Goal: Information Seeking & Learning: Compare options

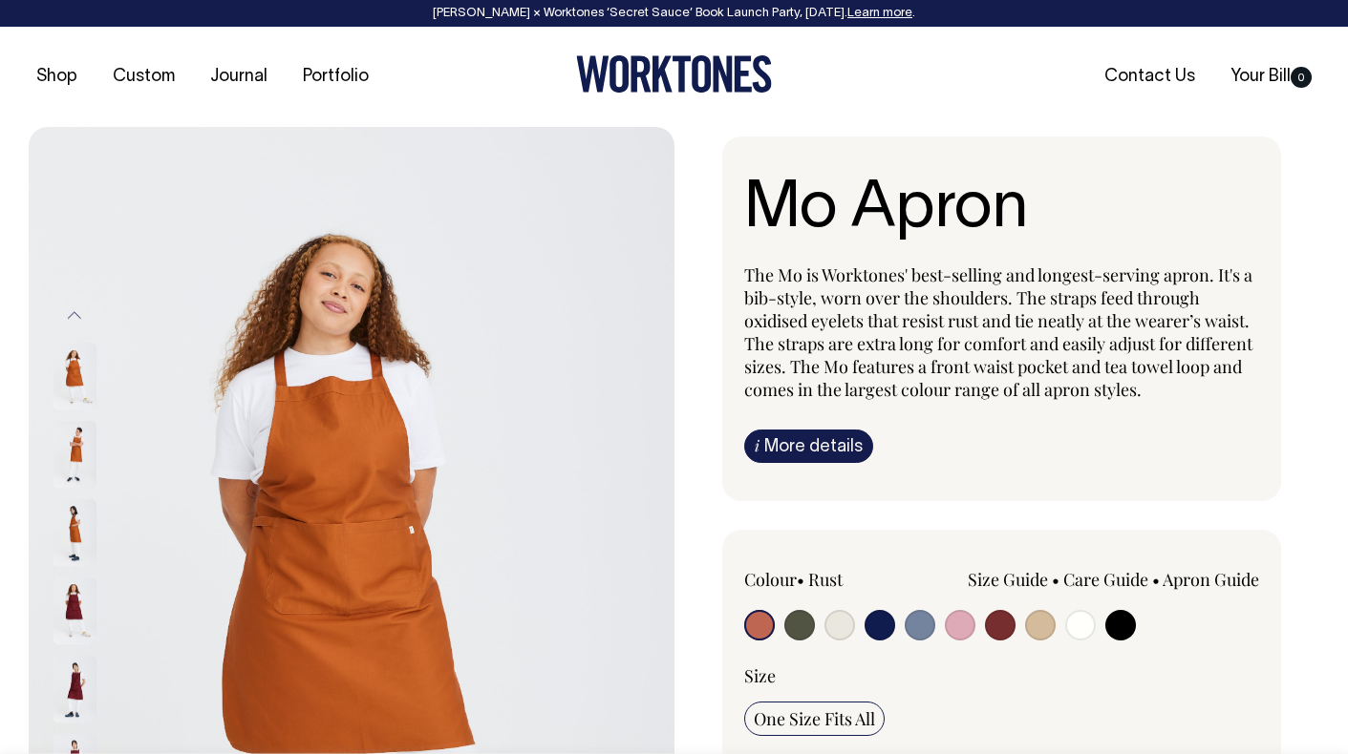
radio input "true"
select select "Black"
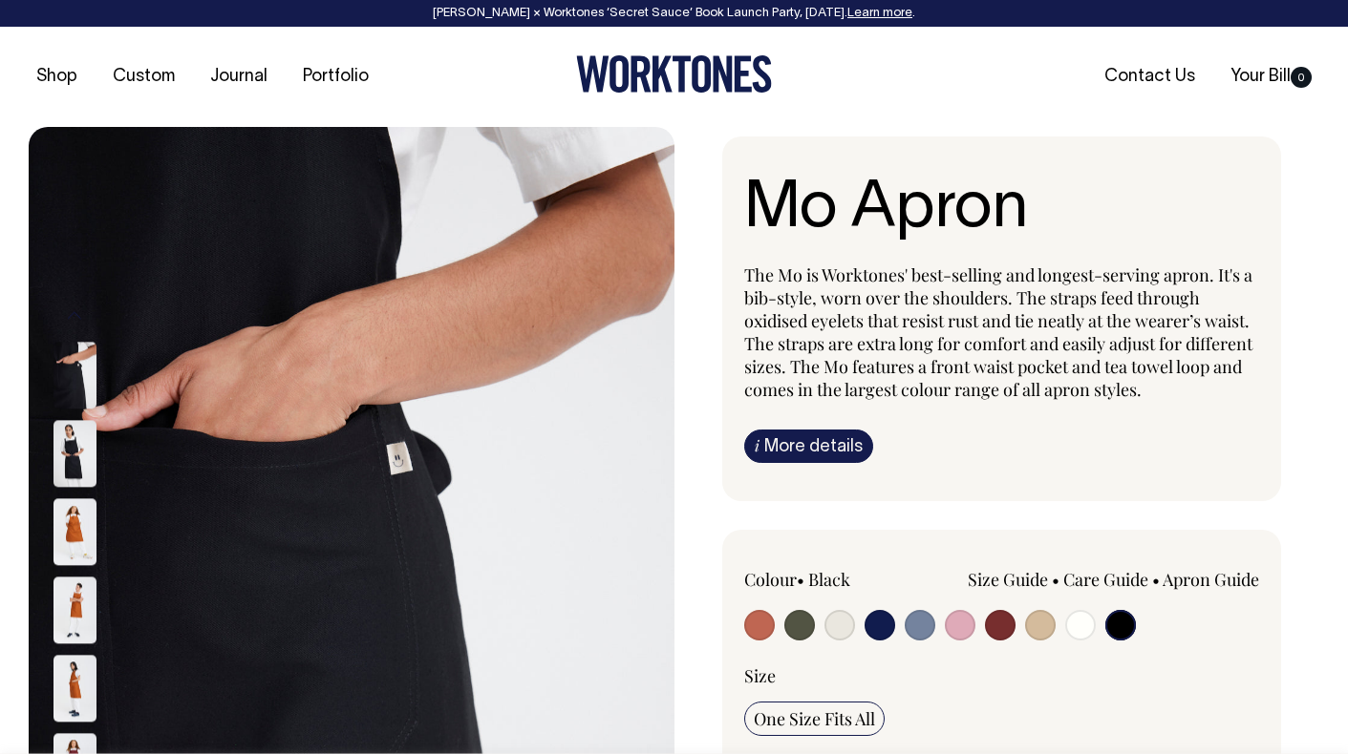
click at [888, 623] on input "radio" at bounding box center [879, 625] width 31 height 31
radio input "true"
select select "Dark Navy"
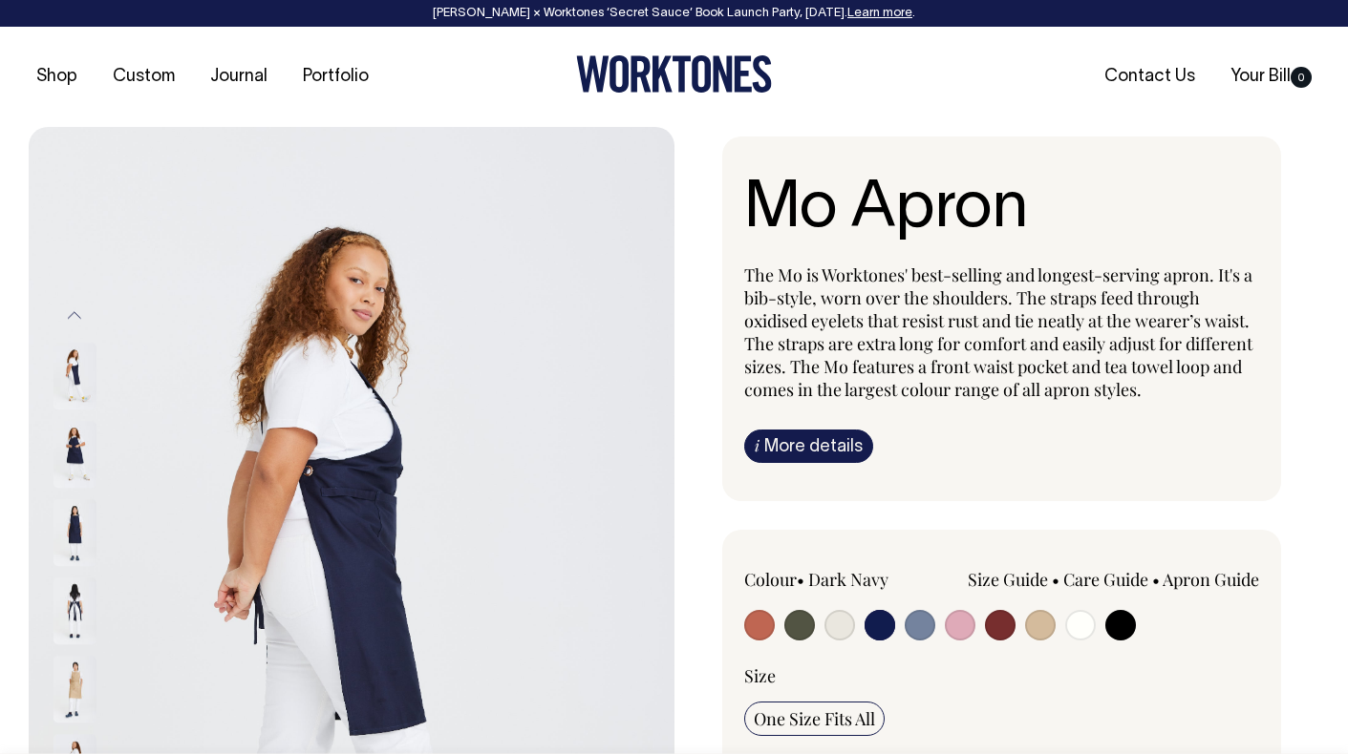
click at [839, 626] on input "radio" at bounding box center [839, 625] width 31 height 31
radio input "true"
radio input "false"
select select "Natural"
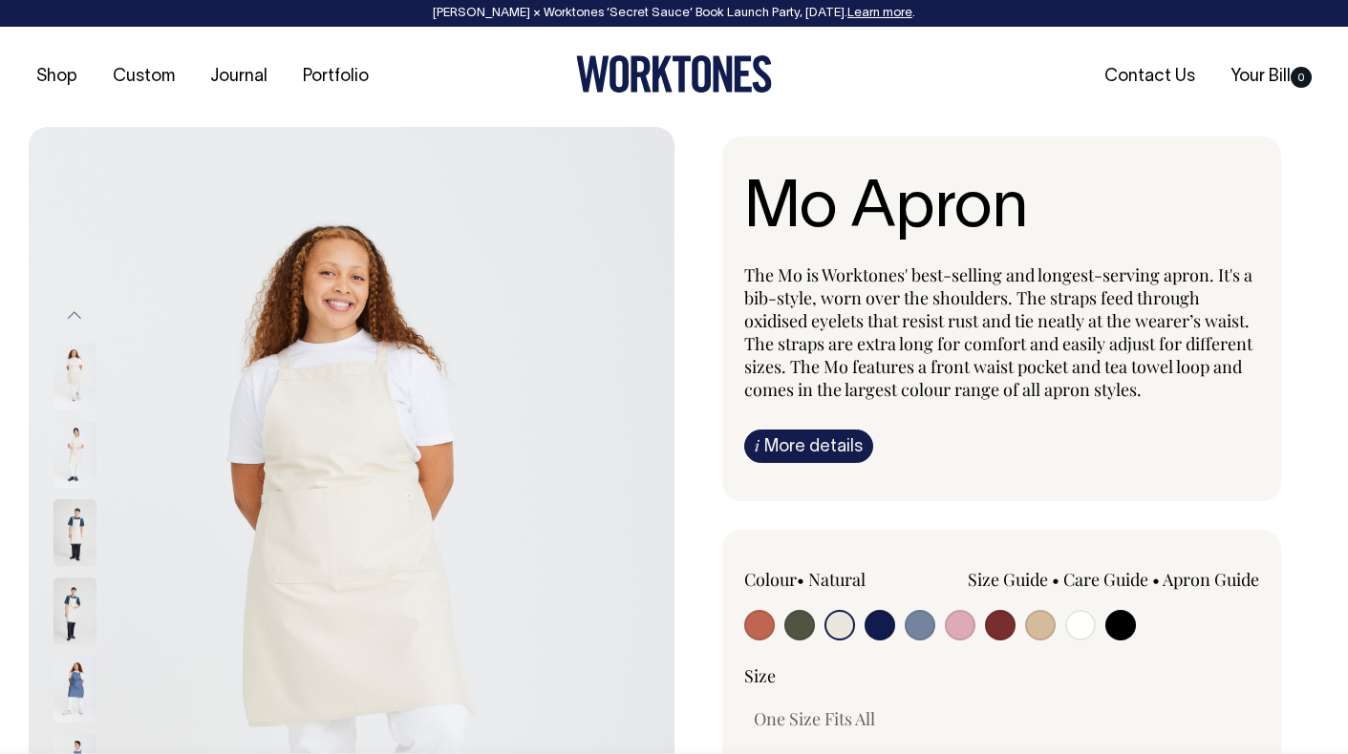
click at [1124, 623] on input "radio" at bounding box center [1120, 625] width 31 height 31
radio input "true"
select select "Black"
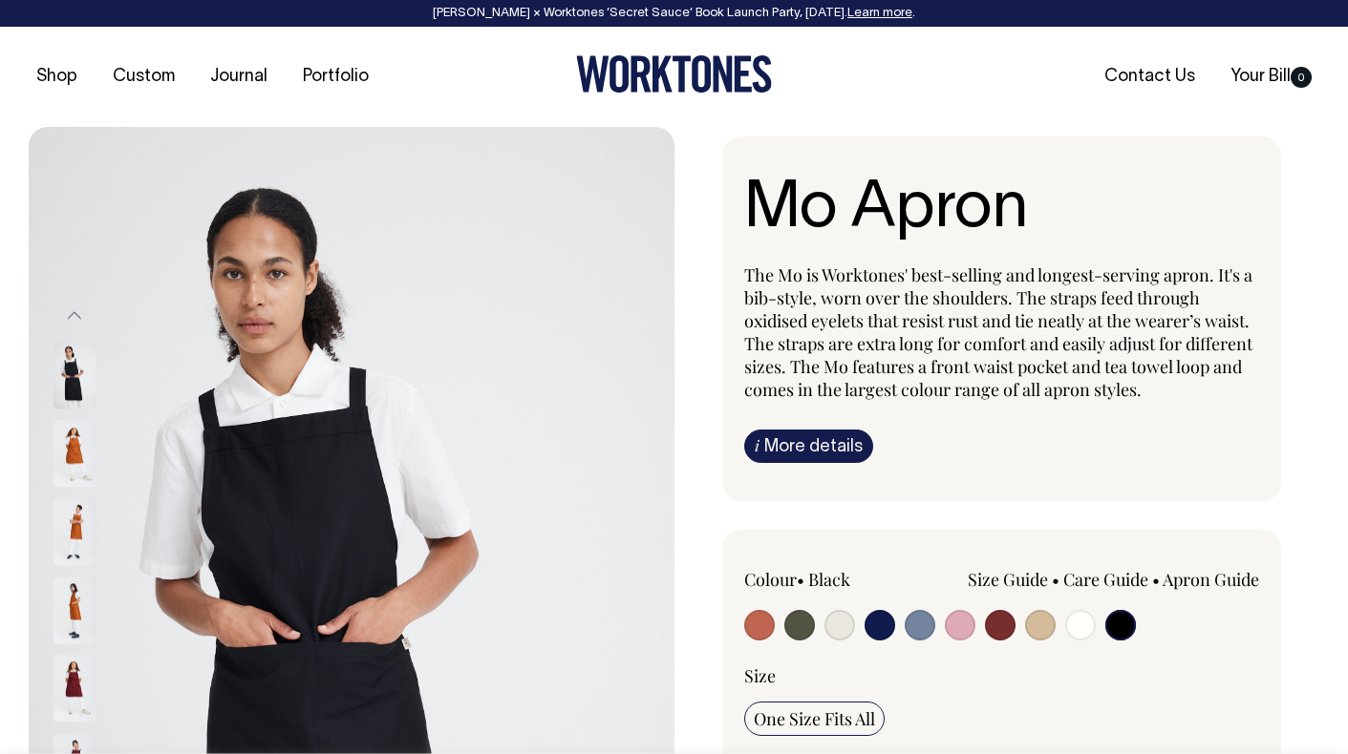
click at [881, 621] on input "radio" at bounding box center [879, 625] width 31 height 31
radio input "true"
select select "Dark Navy"
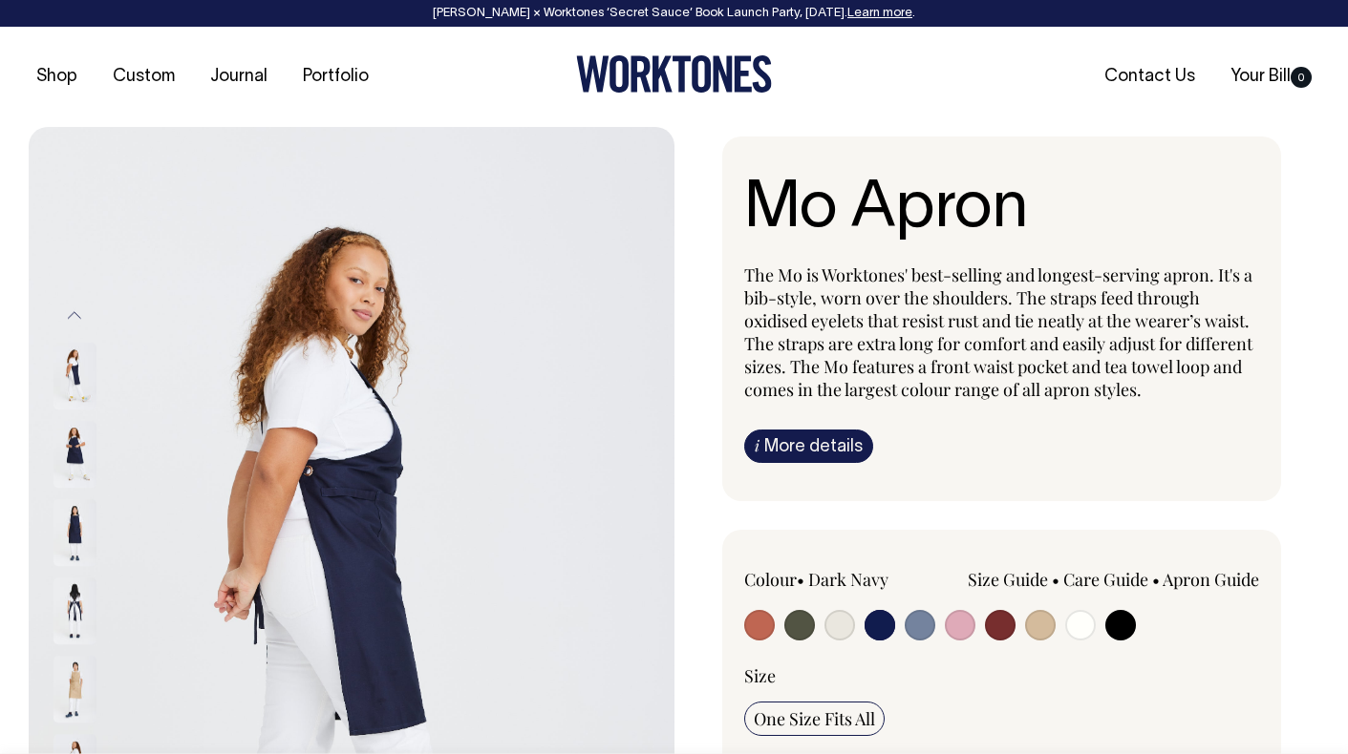
click at [925, 627] on input "radio" at bounding box center [919, 625] width 31 height 31
radio input "true"
select select "Blue/Grey"
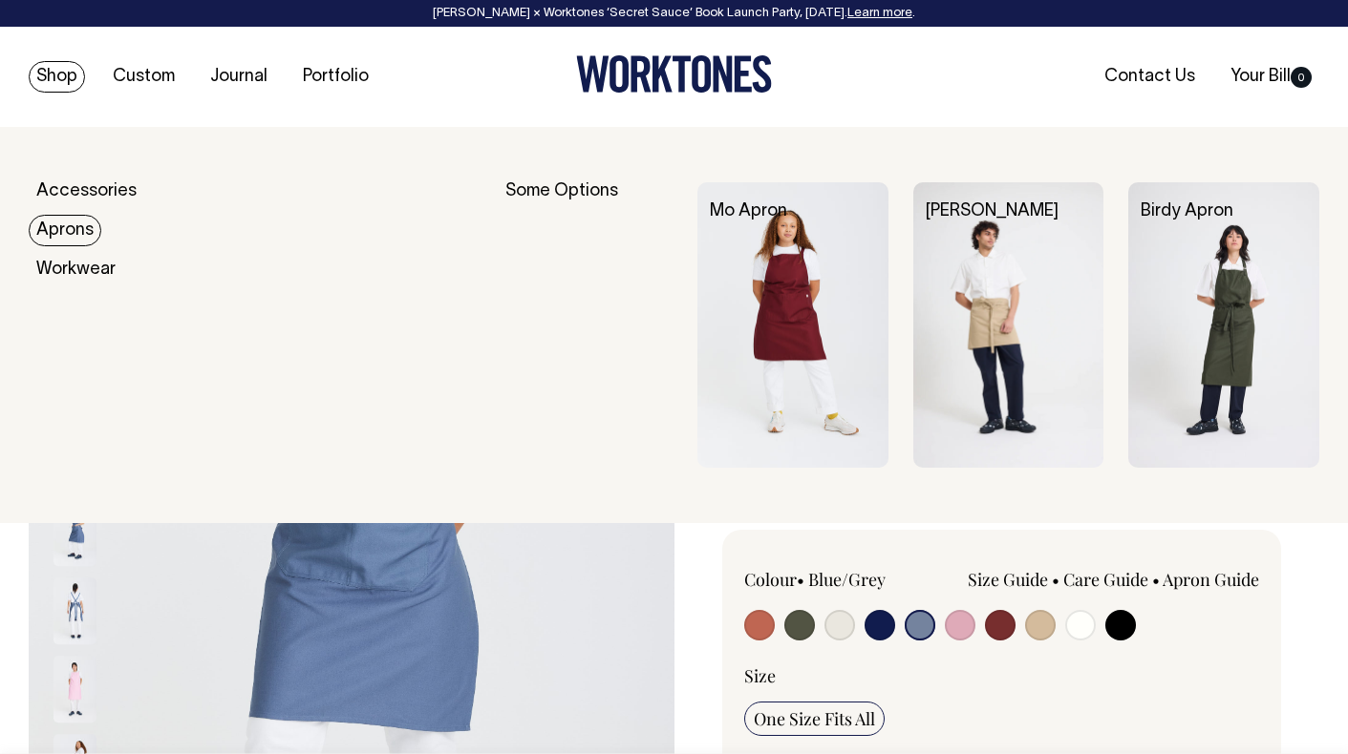
click at [71, 229] on link "Aprons" at bounding box center [65, 231] width 73 height 32
